Goal: Information Seeking & Learning: Learn about a topic

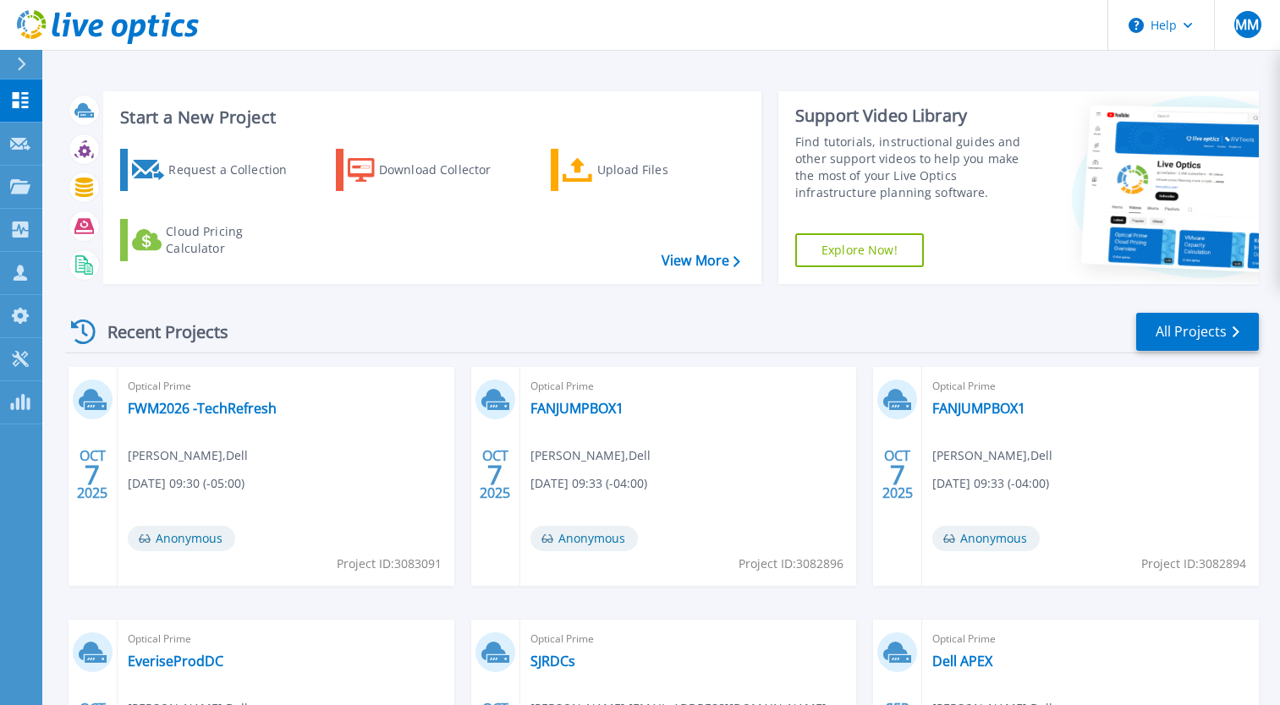
scroll to position [231, 0]
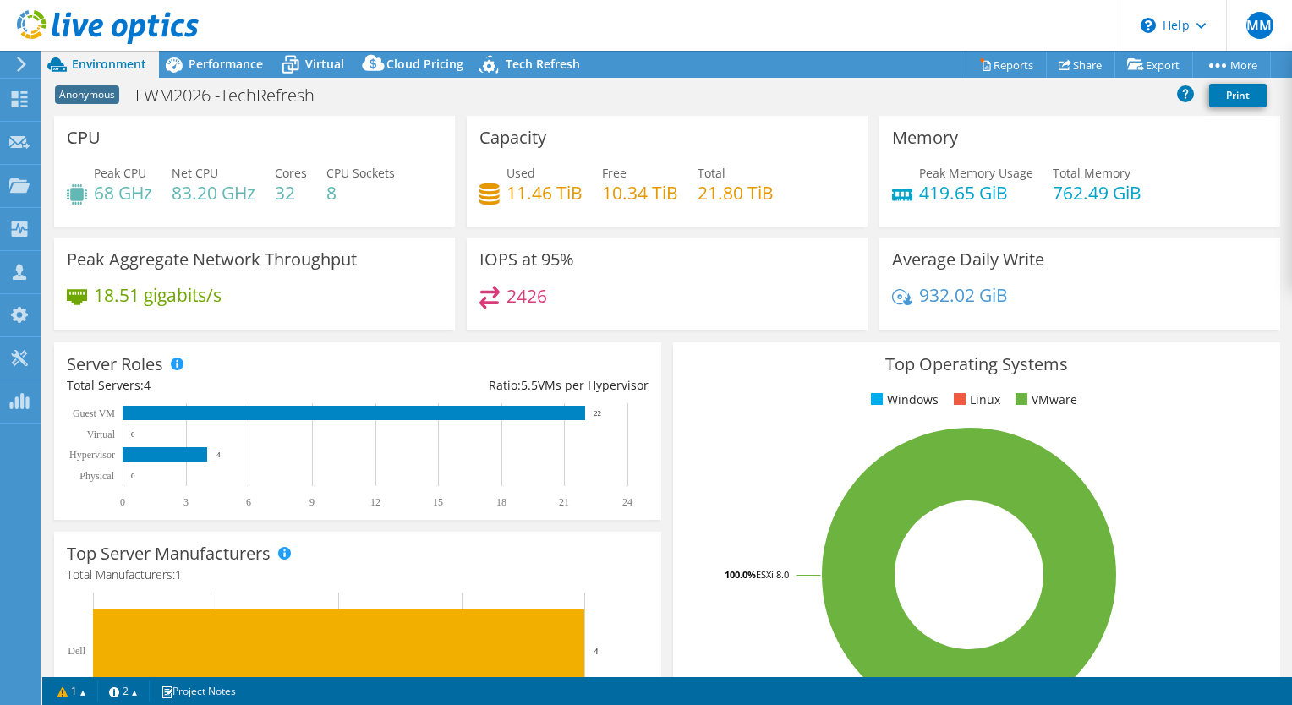
select select "USD"
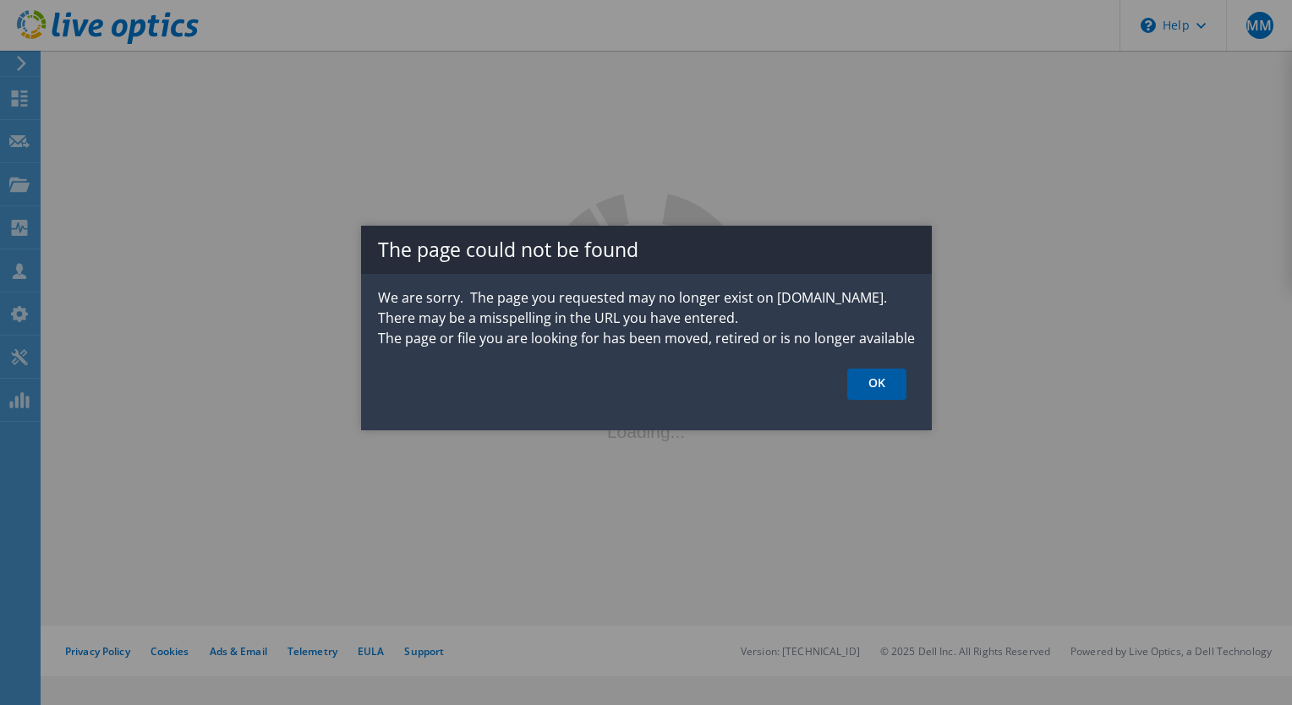
click at [866, 378] on link "OK" at bounding box center [877, 384] width 59 height 31
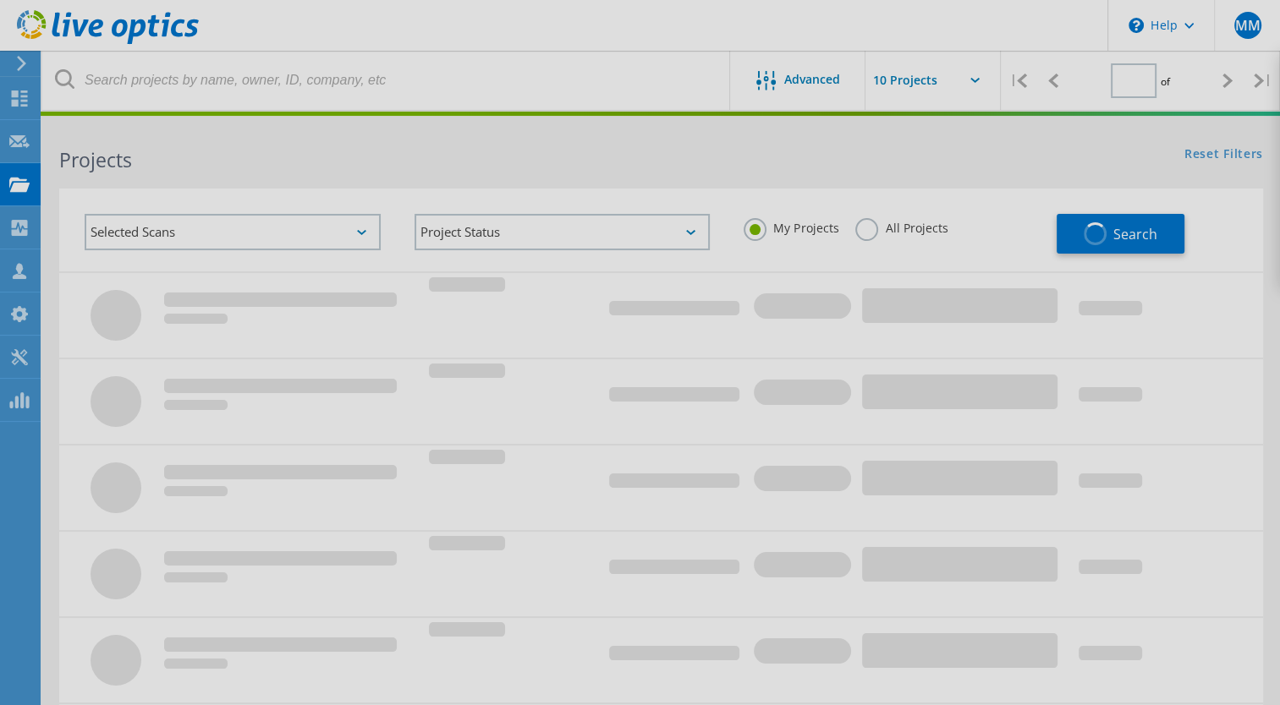
type input "1"
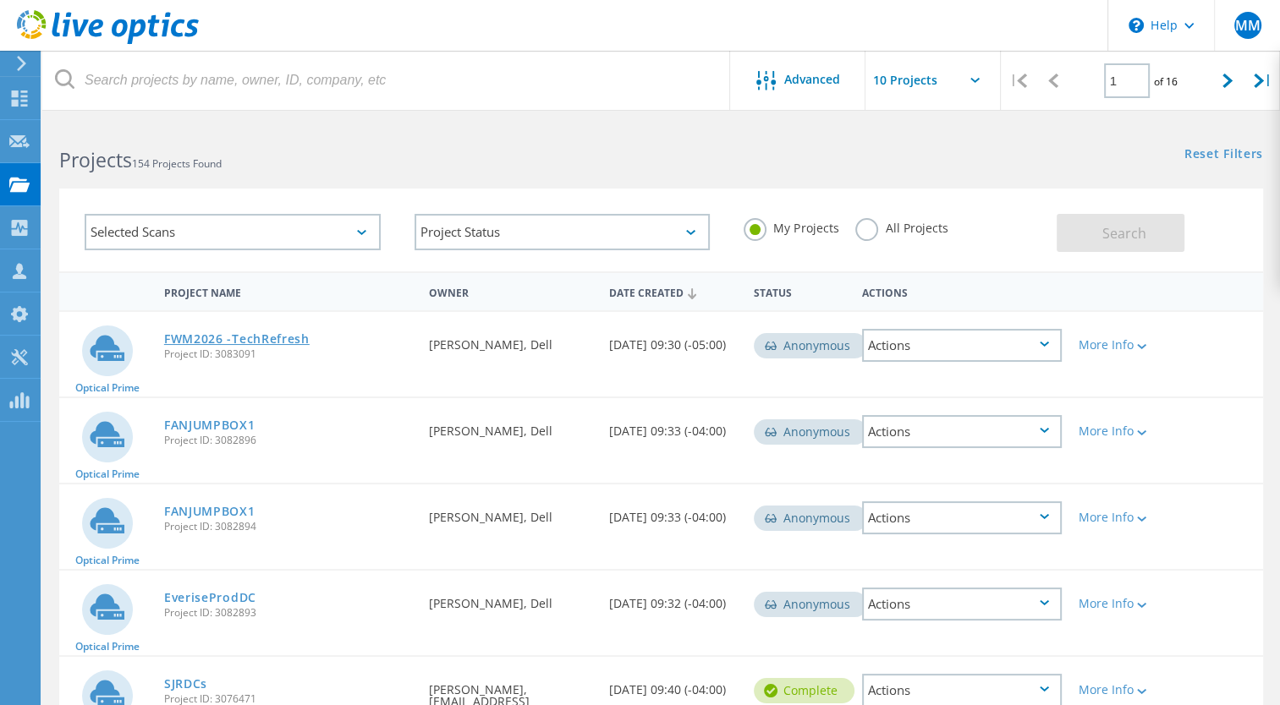
click at [272, 341] on link "FWM2026 -TechRefresh" at bounding box center [236, 339] width 145 height 12
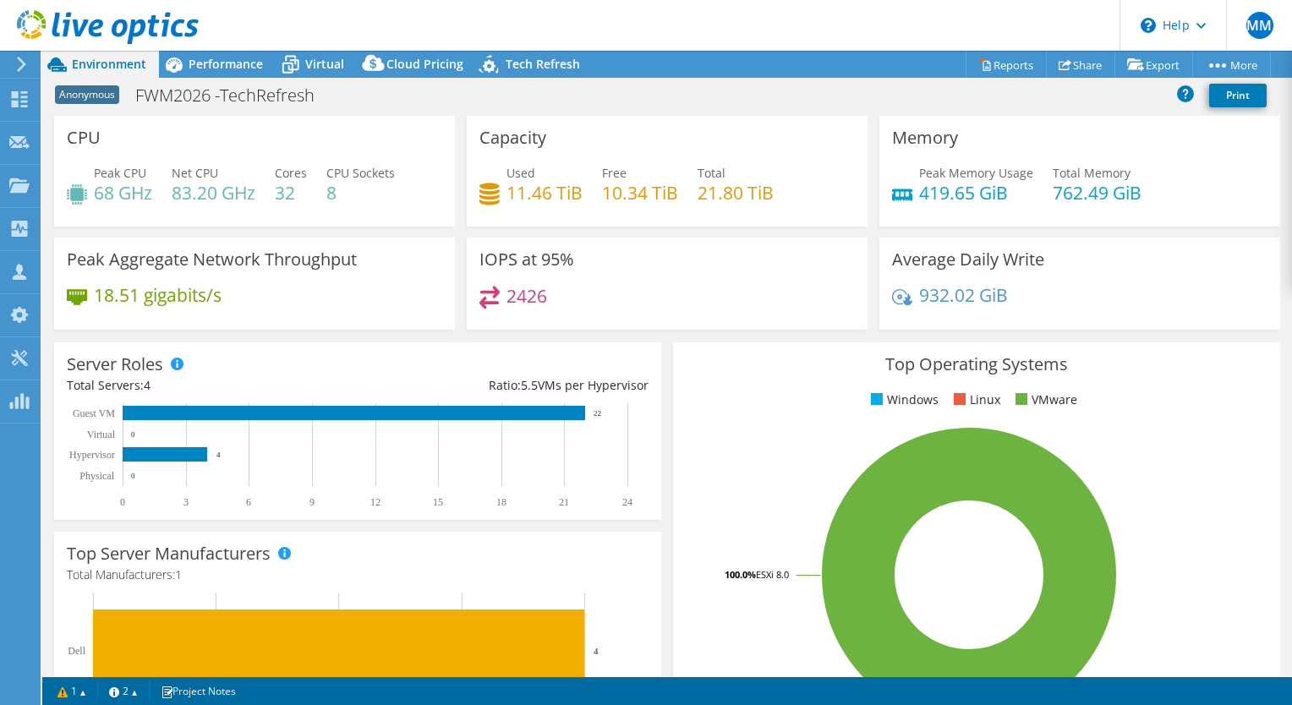
select select "USD"
drag, startPoint x: 312, startPoint y: 303, endPoint x: 341, endPoint y: 248, distance: 62.0
click at [341, 248] on div "Peak Aggregate Network Throughput 18.51 gigabits/s" at bounding box center [254, 284] width 401 height 92
click at [840, 269] on div "IOPS at 95% 2426" at bounding box center [667, 284] width 401 height 92
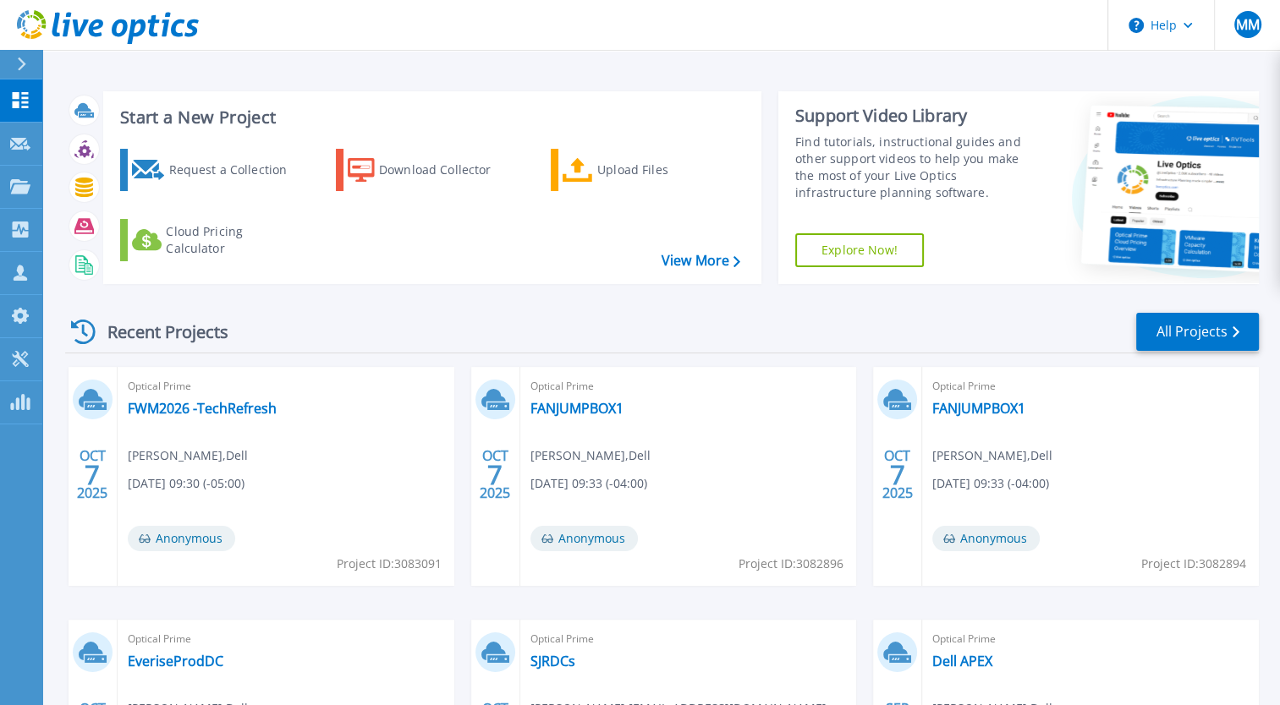
scroll to position [85, 0]
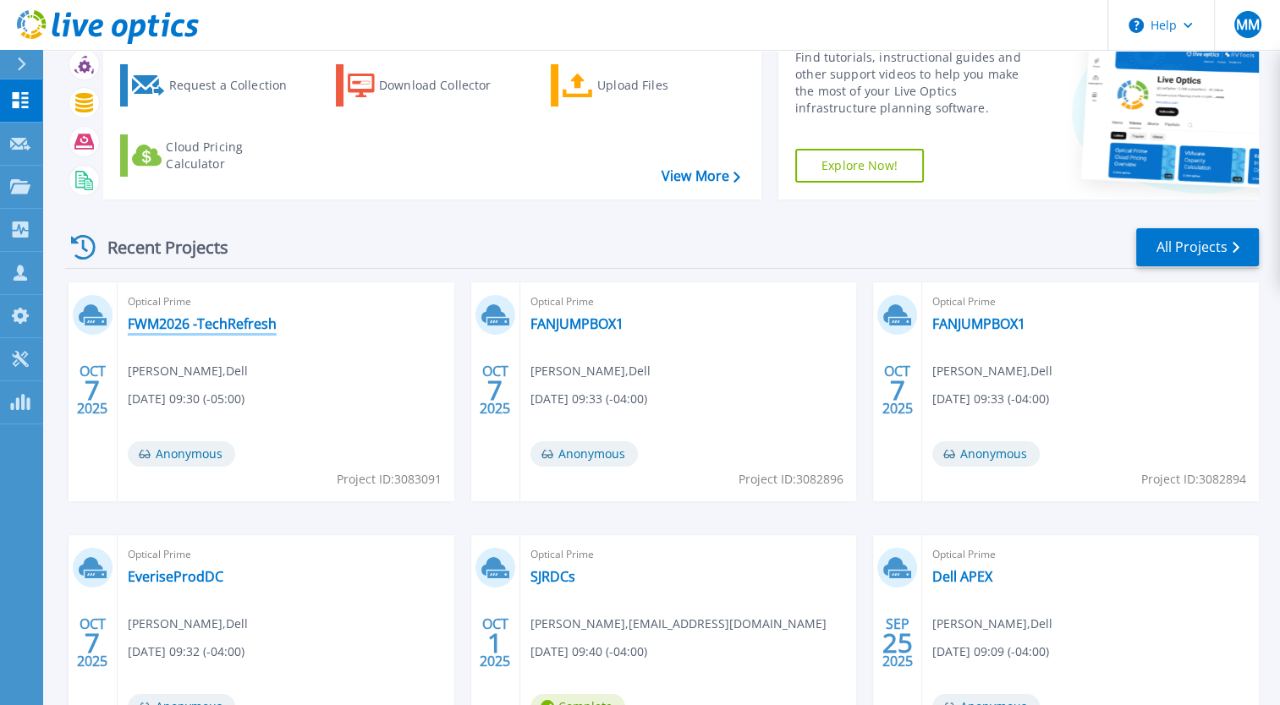
click at [208, 321] on link "FWM2026 -TechRefresh" at bounding box center [202, 323] width 149 height 17
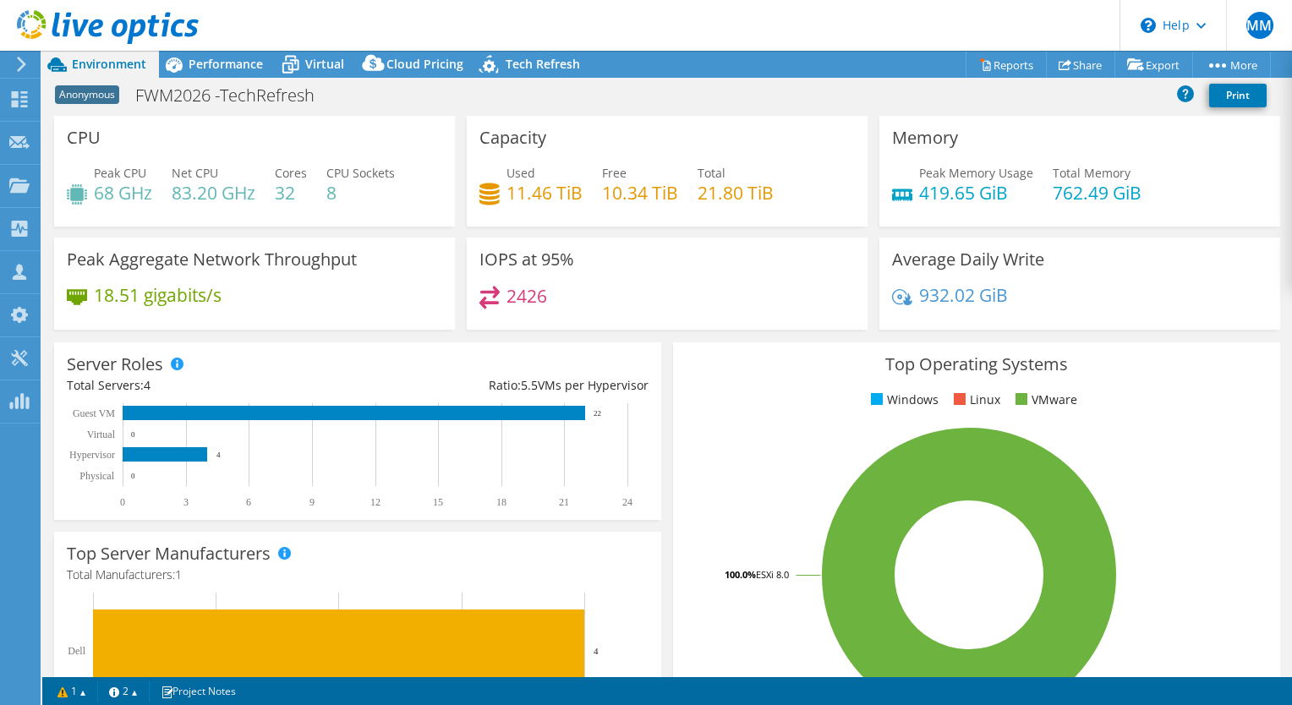
click at [731, 397] on ul "Windows Linux VMware" at bounding box center [977, 400] width 582 height 19
drag, startPoint x: 514, startPoint y: 188, endPoint x: 776, endPoint y: 196, distance: 262.3
click at [776, 196] on div "Used 11.46 TiB Free 10.34 TiB Total 21.80 TiB" at bounding box center [668, 191] width 376 height 55
drag, startPoint x: 776, startPoint y: 196, endPoint x: 634, endPoint y: 199, distance: 143.0
click at [634, 199] on h4 "10.34 TiB" at bounding box center [640, 193] width 76 height 19
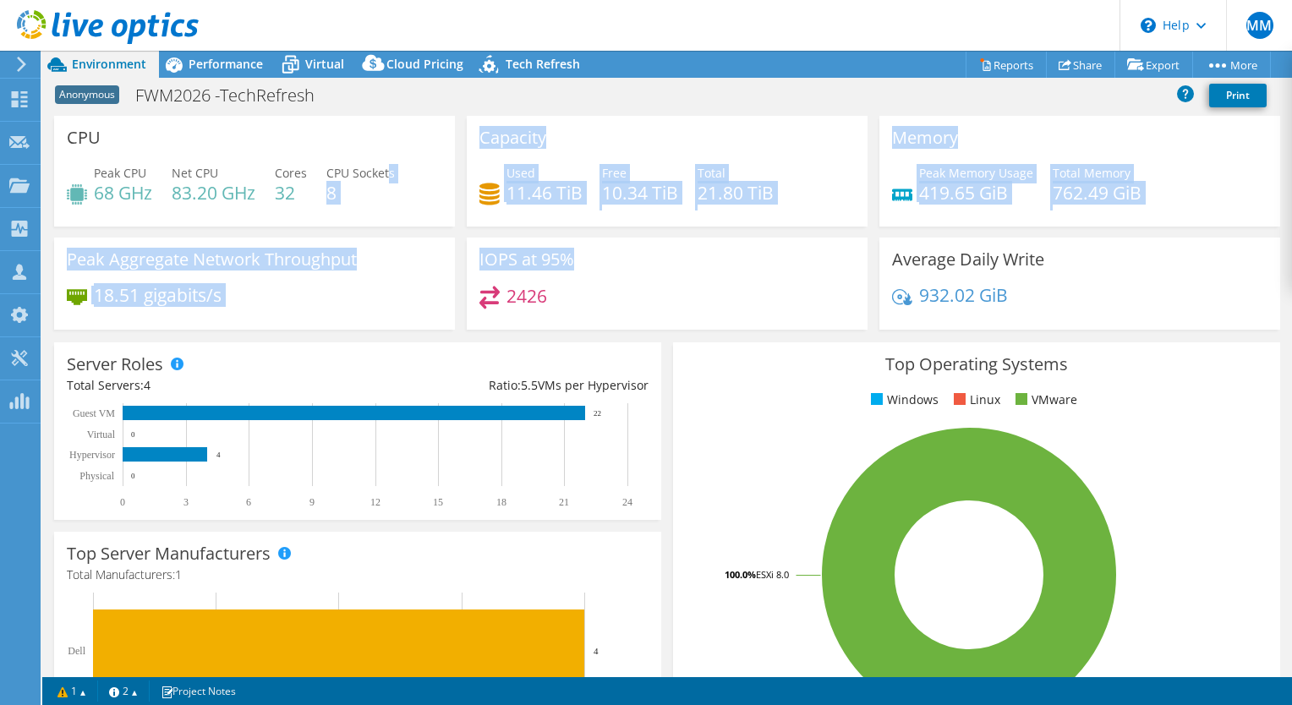
drag, startPoint x: 552, startPoint y: 279, endPoint x: 392, endPoint y: 165, distance: 196.5
click at [392, 165] on div "CPU Peak CPU 68 GHz Net CPU 83.20 GHz Cores 32 CPU Sockets 8 Capacity Used 11.4…" at bounding box center [667, 228] width 1238 height 225
drag, startPoint x: 392, startPoint y: 165, endPoint x: 392, endPoint y: 220, distance: 55.0
click at [392, 220] on div "CPU Peak CPU 68 GHz Net CPU 83.20 GHz Cores 32 CPU Sockets 8" at bounding box center [254, 171] width 401 height 111
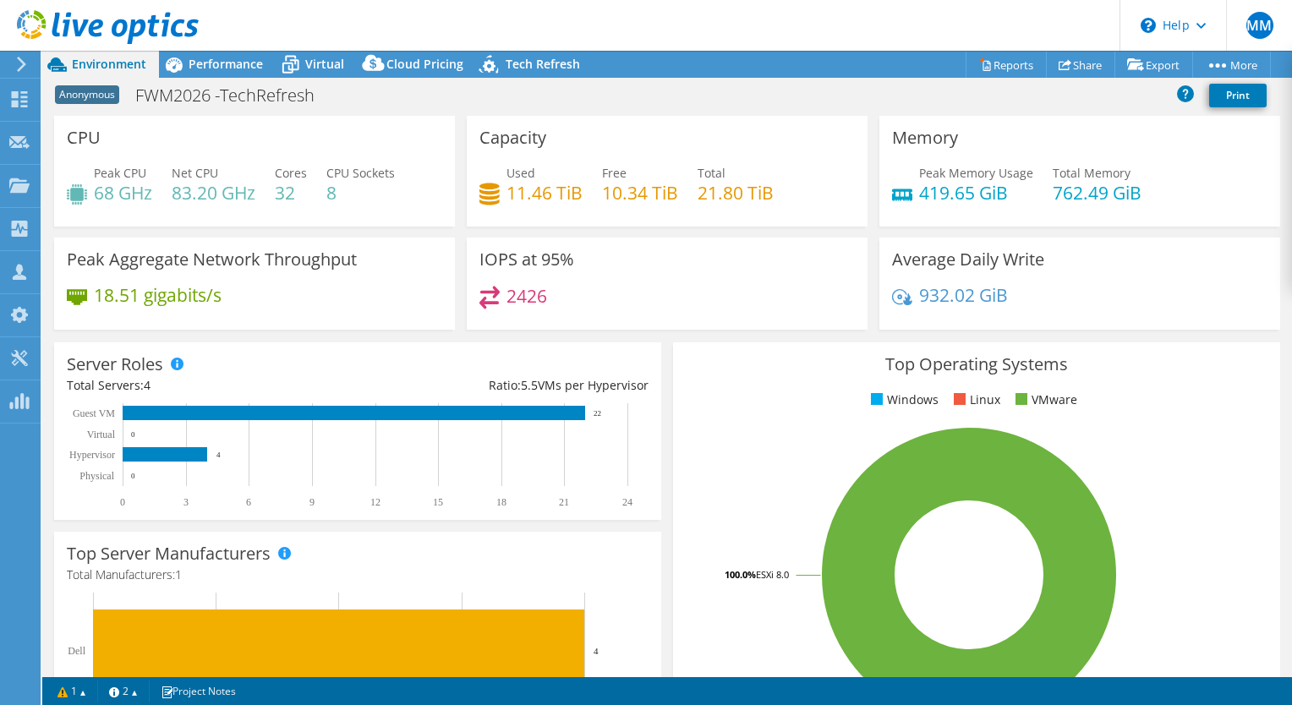
click at [298, 171] on span "Cores" at bounding box center [291, 173] width 32 height 16
click at [295, 174] on span "Cores" at bounding box center [291, 173] width 32 height 16
drag, startPoint x: 295, startPoint y: 174, endPoint x: 301, endPoint y: 216, distance: 41.9
click at [301, 216] on div "Peak CPU 68 GHz Net CPU 83.20 GHz Cores 32 CPU Sockets 8" at bounding box center [255, 191] width 376 height 55
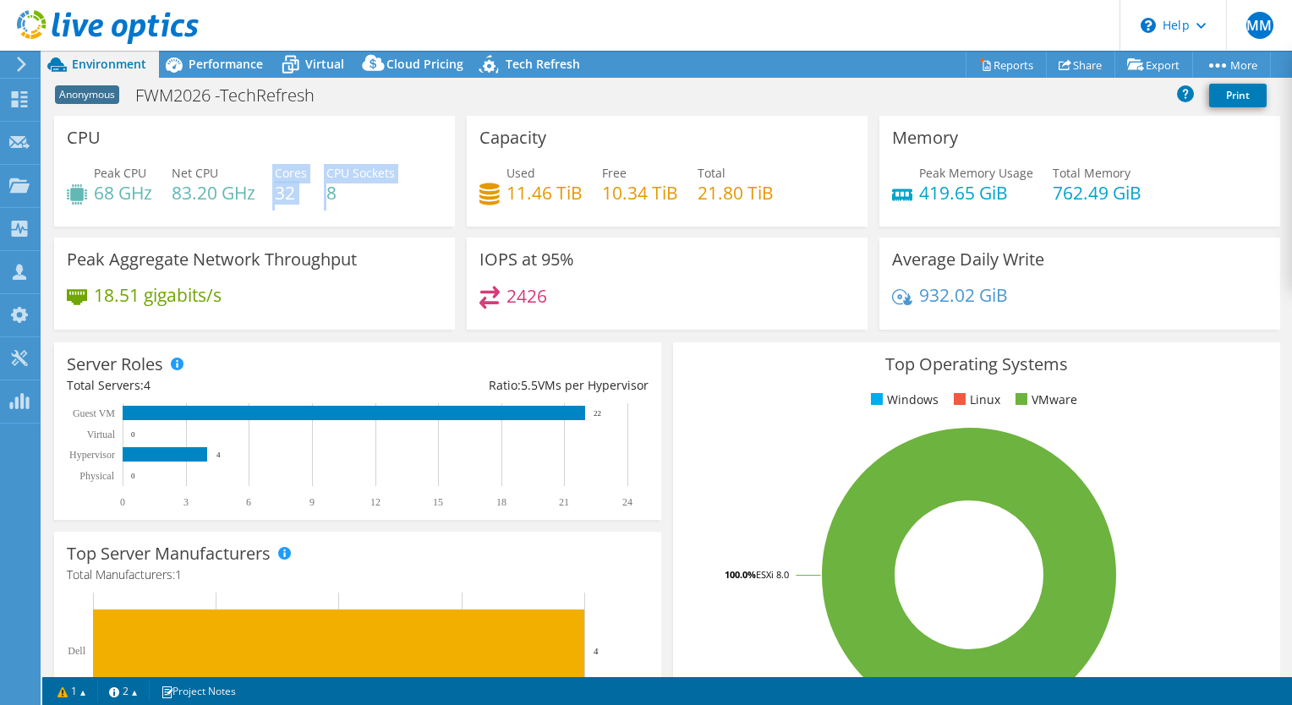
drag, startPoint x: 301, startPoint y: 216, endPoint x: 296, endPoint y: 228, distance: 12.9
click at [300, 225] on div "CPU Peak CPU 68 GHz Net CPU 83.20 GHz Cores 32 CPU Sockets 8" at bounding box center [254, 171] width 401 height 111
